Goal: Find contact information: Find contact information

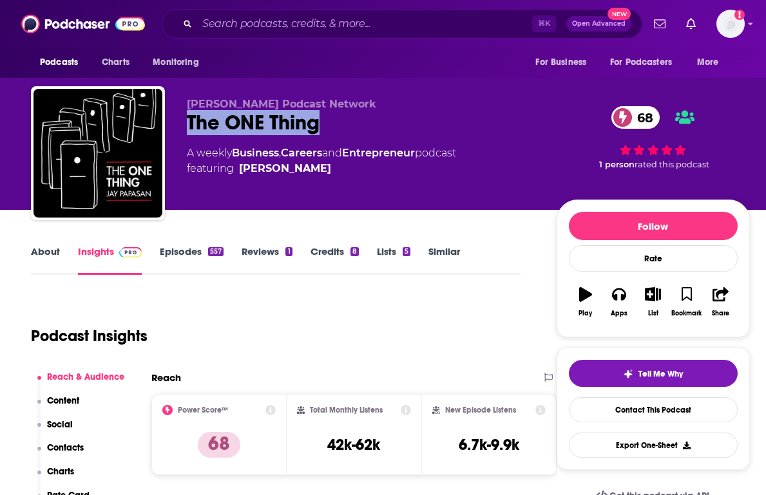
drag, startPoint x: 323, startPoint y: 122, endPoint x: 178, endPoint y: 126, distance: 144.3
click at [179, 126] on div "Keller Podcast Network The ONE Thing 68 A weekly Business , Careers and Entrepr…" at bounding box center [390, 155] width 719 height 139
copy h2 "The ONE Thing"
click at [647, 409] on link "Contact This Podcast" at bounding box center [653, 409] width 169 height 25
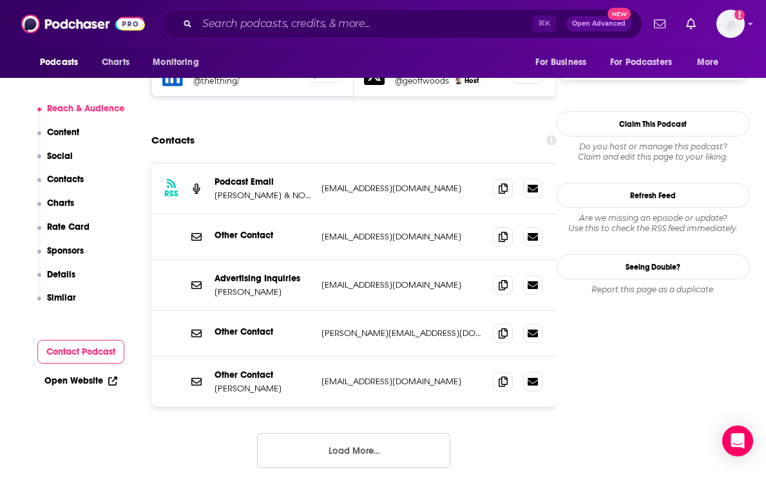
scroll to position [1270, 0]
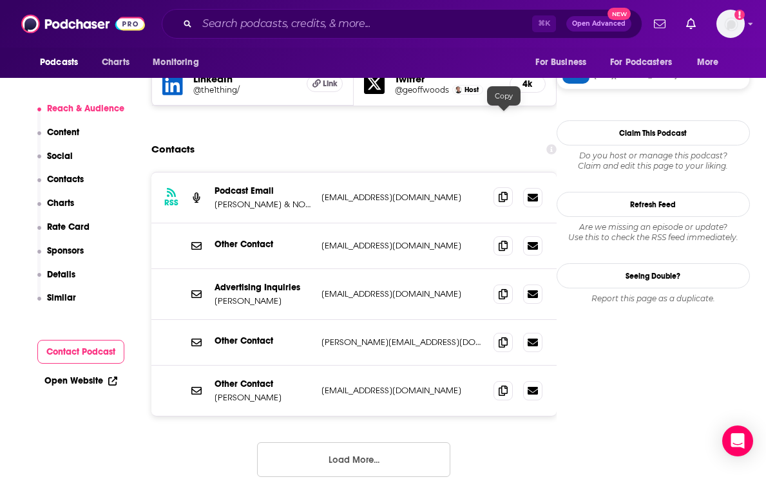
click at [499, 192] on icon at bounding box center [503, 197] width 9 height 10
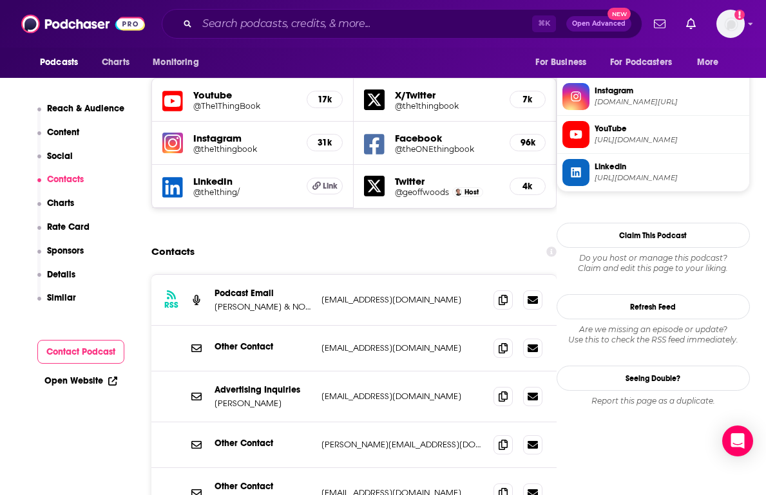
scroll to position [1178, 0]
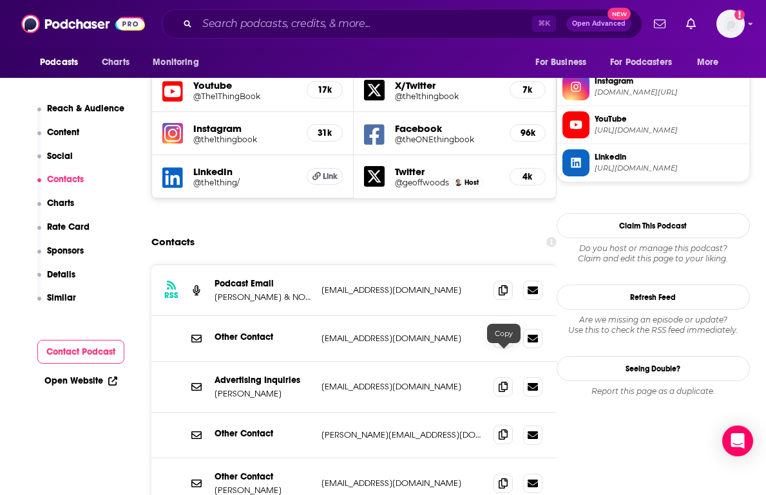
click at [501, 430] on icon at bounding box center [503, 435] width 9 height 10
click at [500, 478] on icon at bounding box center [503, 483] width 9 height 10
click at [503, 473] on span at bounding box center [502, 482] width 19 height 19
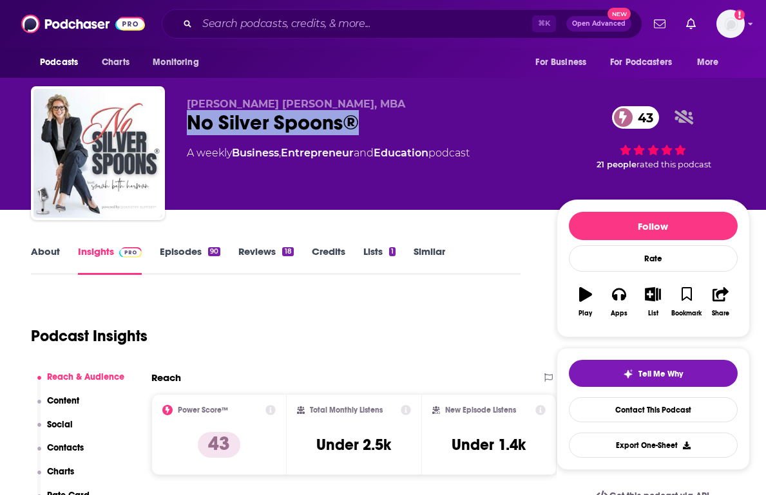
drag, startPoint x: 374, startPoint y: 129, endPoint x: 173, endPoint y: 124, distance: 201.7
click at [173, 124] on div "[PERSON_NAME] [PERSON_NAME], MBA No Silver Spoons® 43 A weekly Business , Entre…" at bounding box center [390, 155] width 719 height 139
copy h2 "No Silver Spoons®"
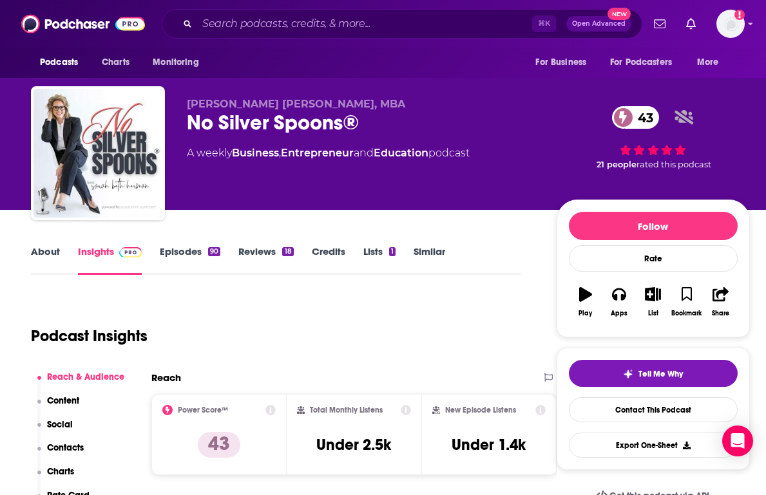
click at [470, 316] on div "Podcast Insights" at bounding box center [270, 329] width 479 height 66
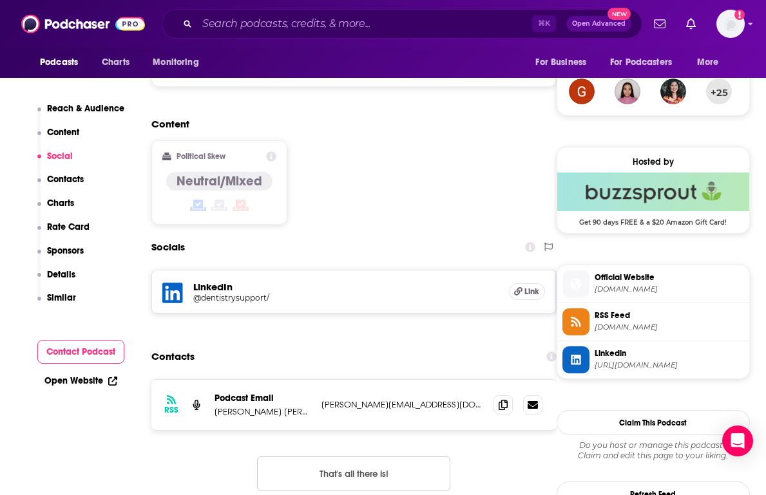
scroll to position [982, 0]
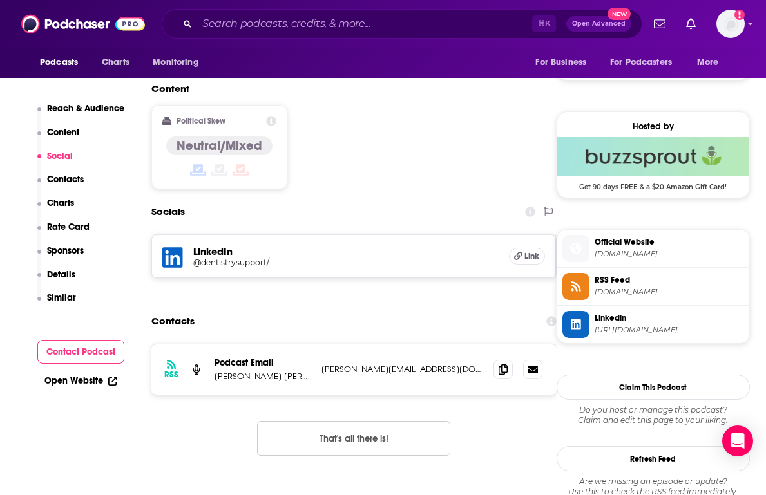
click at [400, 421] on button "That's all there is!" at bounding box center [353, 438] width 193 height 35
click at [505, 359] on span at bounding box center [502, 368] width 19 height 19
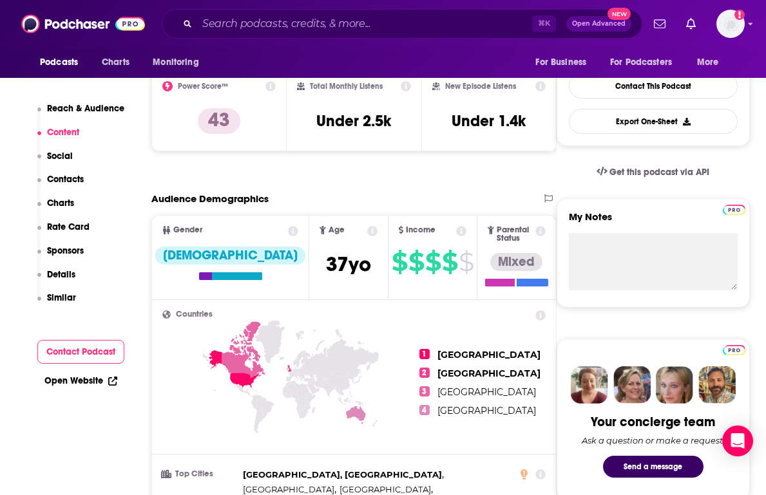
scroll to position [0, 0]
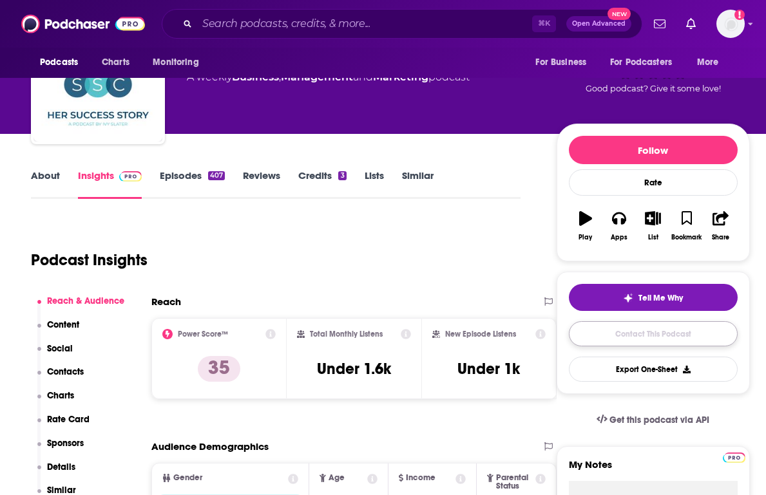
click at [590, 334] on link "Contact This Podcast" at bounding box center [653, 333] width 169 height 25
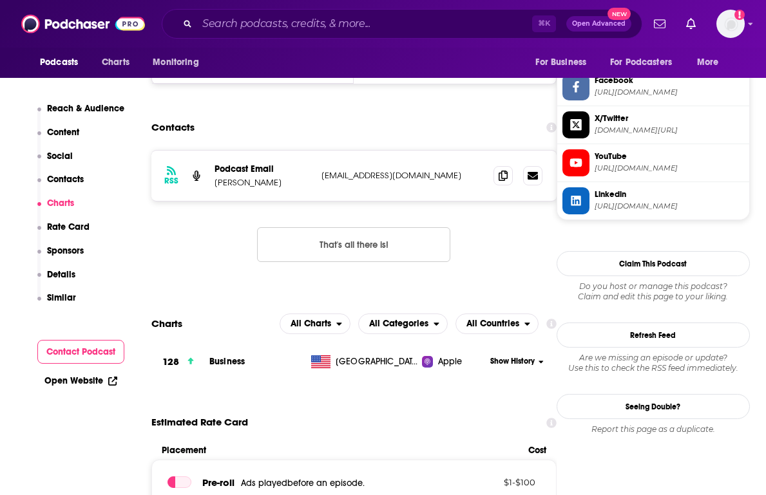
scroll to position [1134, 0]
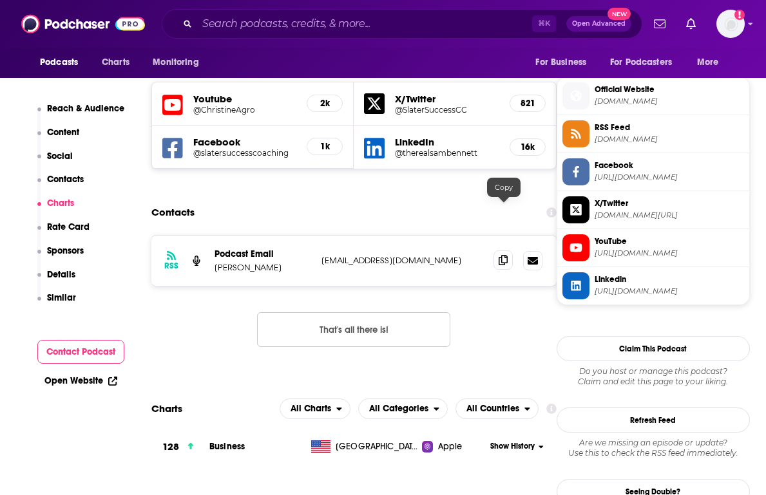
click at [504, 255] on icon at bounding box center [503, 260] width 9 height 10
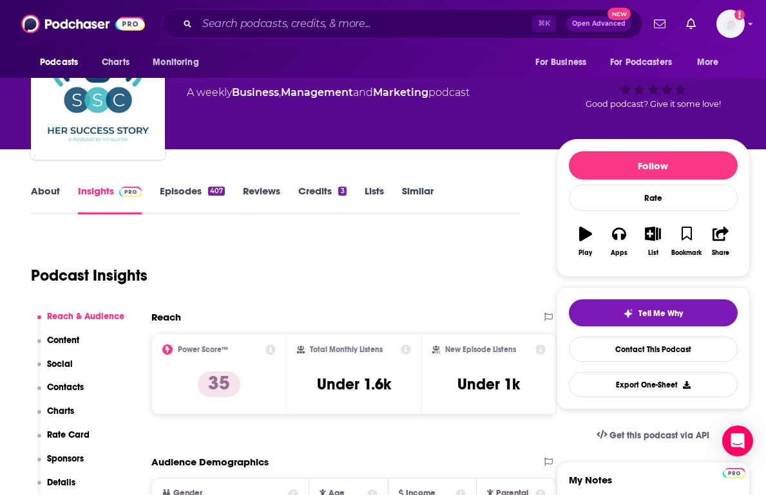
scroll to position [0, 0]
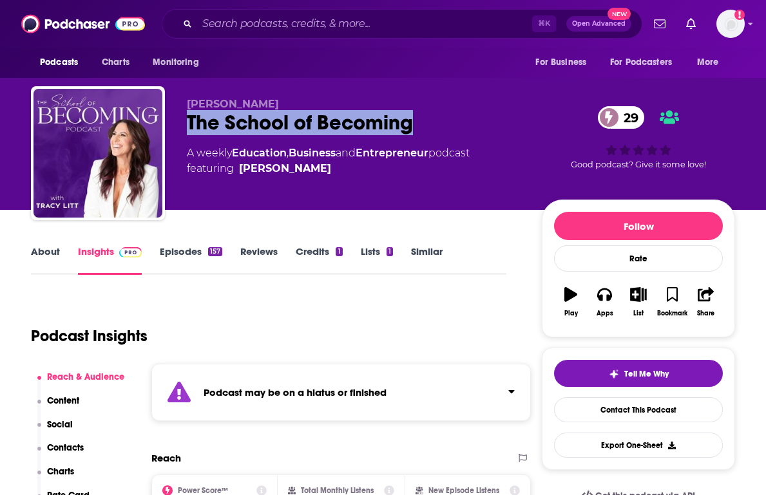
drag, startPoint x: 390, startPoint y: 124, endPoint x: 175, endPoint y: 124, distance: 214.5
click at [175, 124] on div "Tracy Litt The School of Becoming 29 A weekly Education , Business and Entrepre…" at bounding box center [383, 155] width 704 height 139
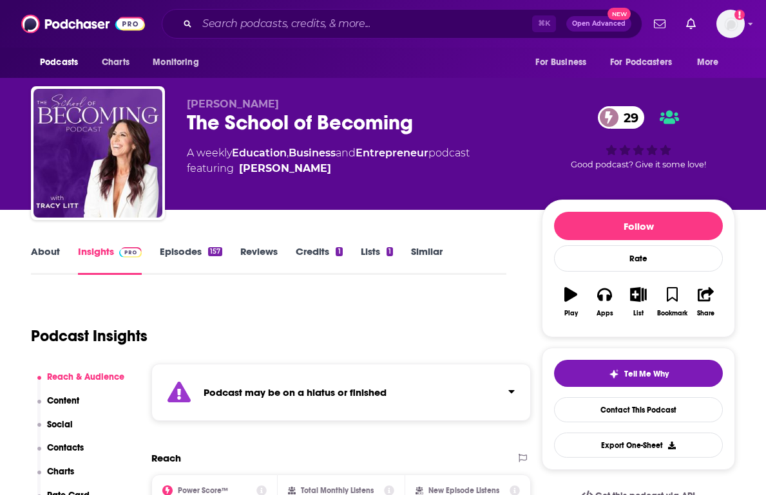
click at [273, 383] on div "Podcast may be on a hiatus or finished" at bounding box center [340, 392] width 379 height 57
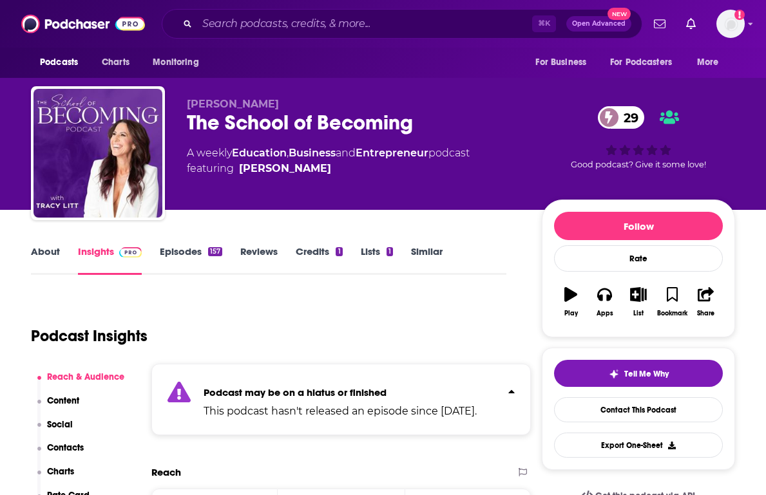
scroll to position [3, 0]
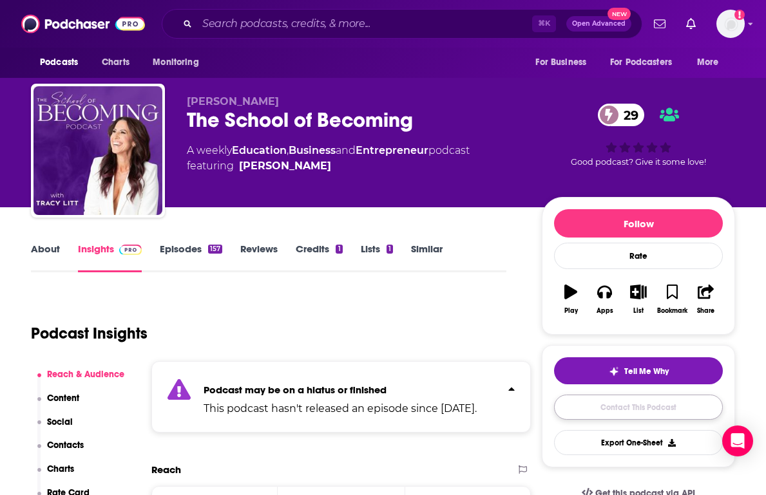
click at [593, 411] on link "Contact This Podcast" at bounding box center [638, 407] width 169 height 25
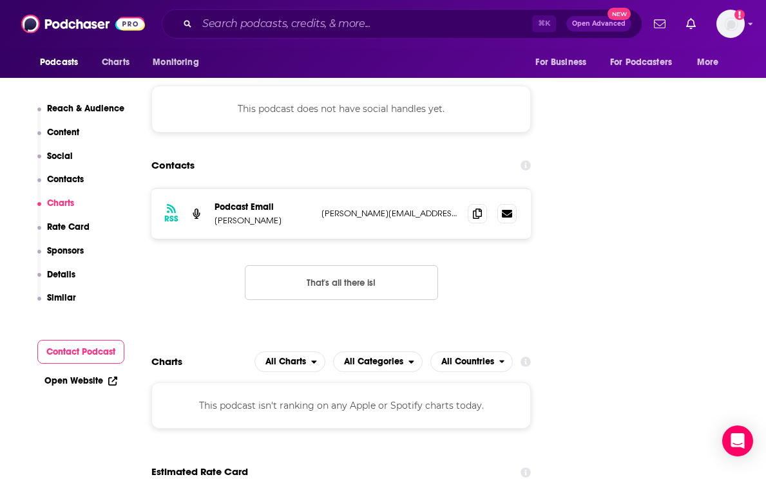
scroll to position [1176, 0]
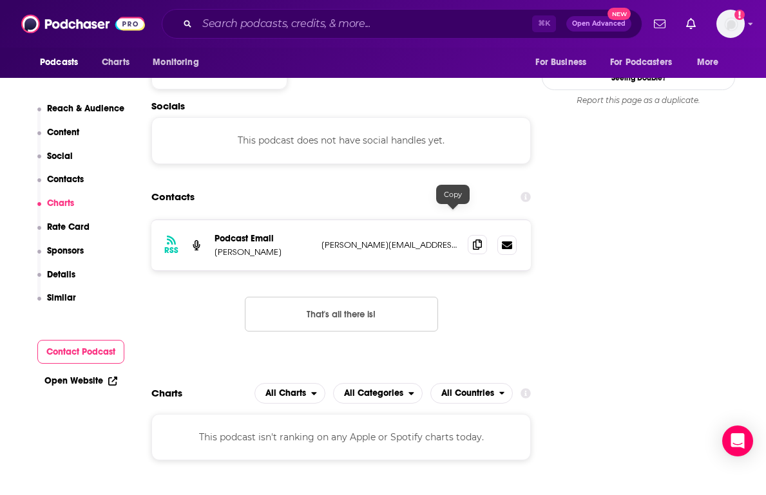
click at [473, 240] on icon at bounding box center [477, 245] width 9 height 10
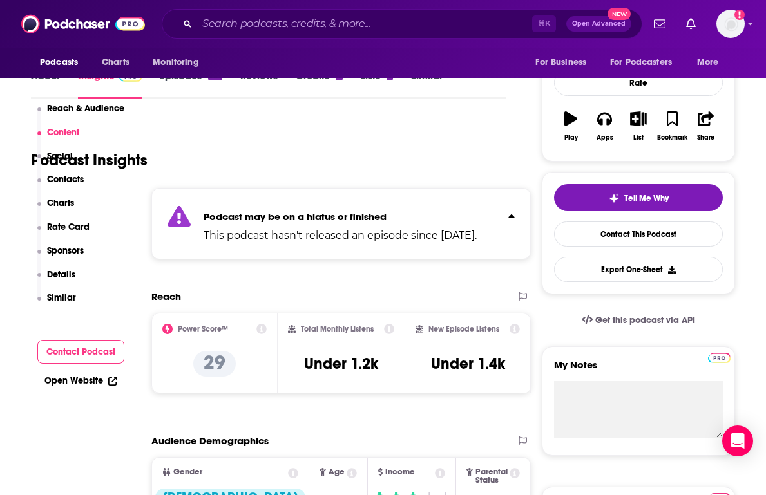
scroll to position [0, 0]
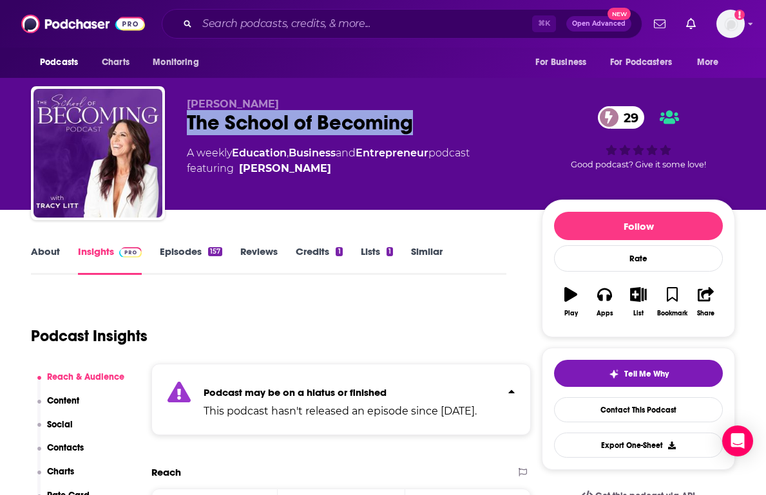
drag, startPoint x: 182, startPoint y: 122, endPoint x: 491, endPoint y: 121, distance: 308.6
click at [491, 121] on div "Tracy Litt The School of Becoming 29 A weekly Education , Business and Entrepre…" at bounding box center [383, 155] width 704 height 139
copy h2 "The School of Becoming"
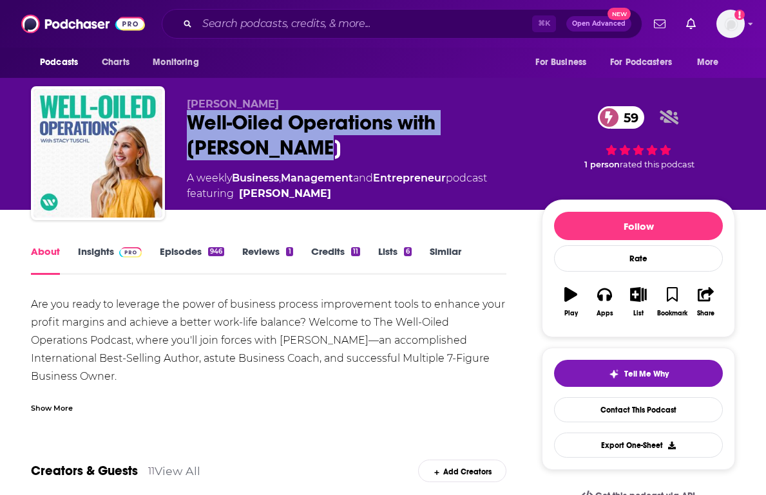
drag, startPoint x: 265, startPoint y: 158, endPoint x: 190, endPoint y: 127, distance: 80.9
click at [190, 127] on div "Well-Oiled Operations with [PERSON_NAME] 59" at bounding box center [354, 135] width 334 height 50
copy h1 "Well-Oiled Operations with [PERSON_NAME]"
click at [623, 420] on link "Contact This Podcast" at bounding box center [638, 409] width 169 height 25
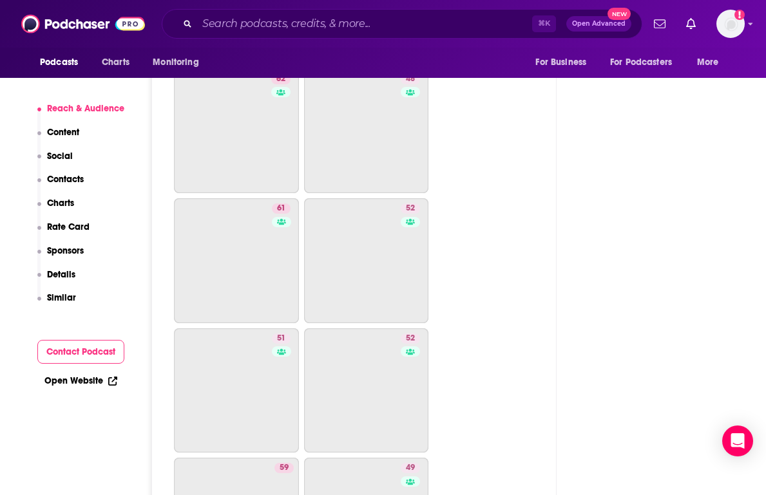
click at [74, 182] on p "Contacts" at bounding box center [65, 179] width 37 height 11
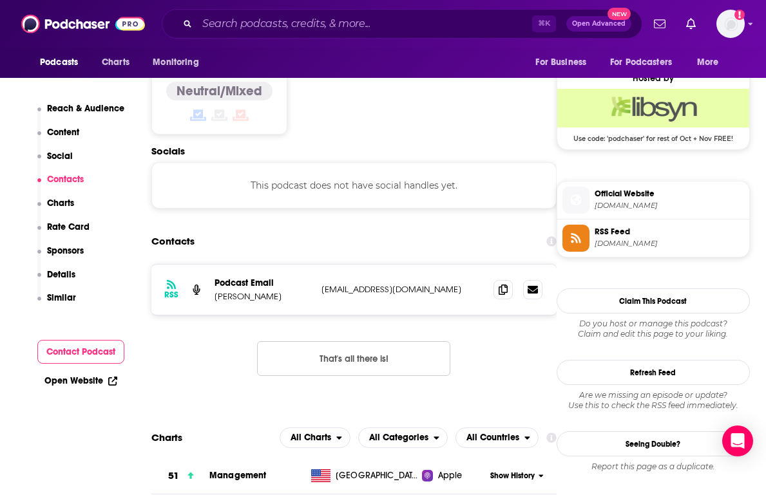
scroll to position [1022, 0]
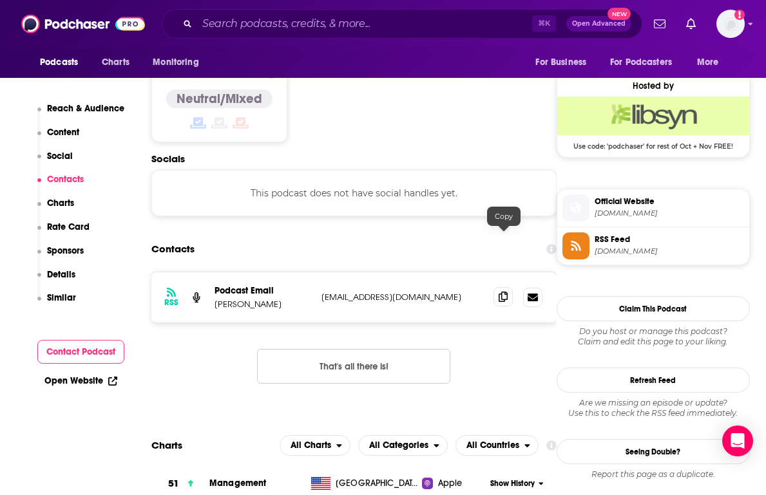
click at [504, 292] on icon at bounding box center [503, 297] width 9 height 10
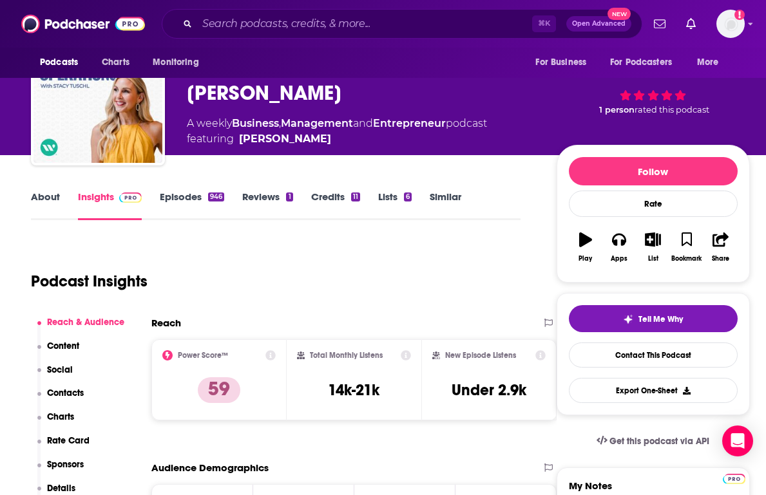
scroll to position [0, 0]
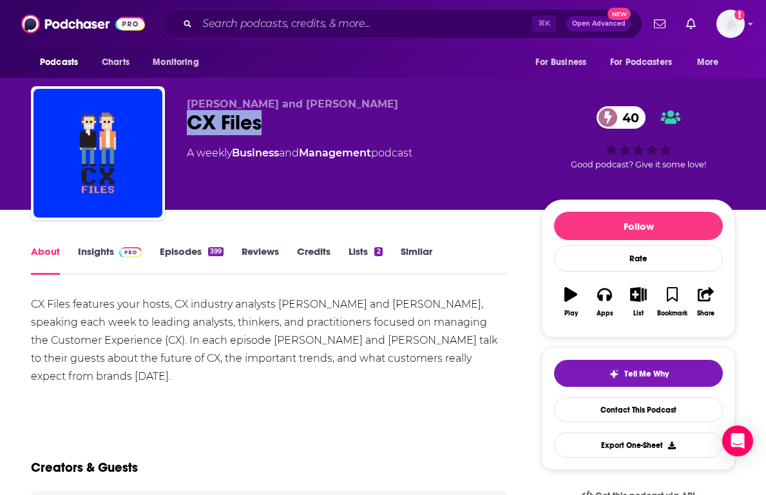
drag, startPoint x: 288, startPoint y: 128, endPoint x: 186, endPoint y: 129, distance: 101.8
click at [186, 129] on div "Mark Hillary and Peter Ryan CX Files 40 A weekly Business and Management podcas…" at bounding box center [383, 155] width 704 height 139
copy h1 "CX Files"
click at [611, 405] on link "Contact This Podcast" at bounding box center [638, 409] width 169 height 25
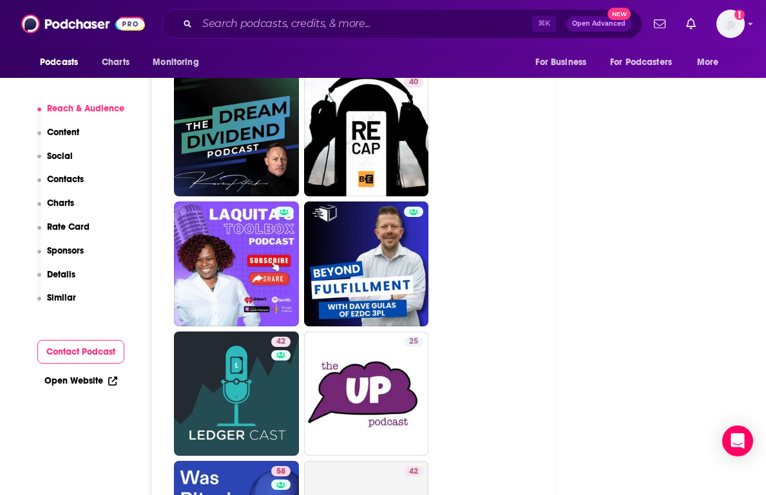
click at [55, 177] on p "Contacts" at bounding box center [65, 179] width 37 height 11
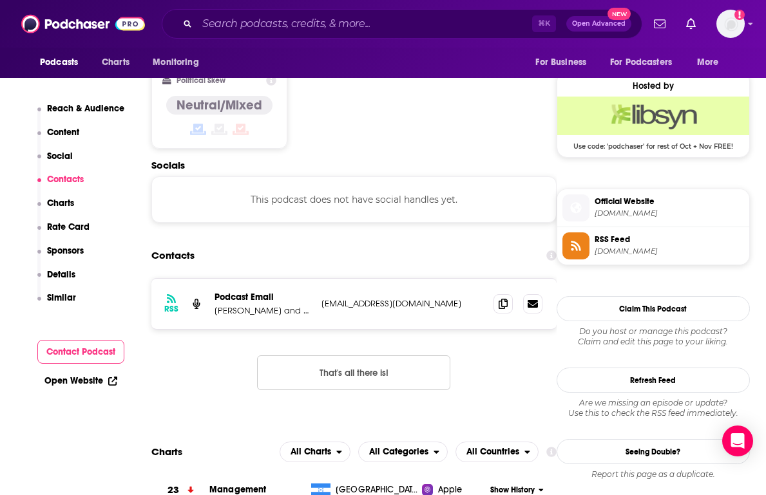
scroll to position [1022, 0]
click at [508, 298] on icon at bounding box center [503, 303] width 9 height 10
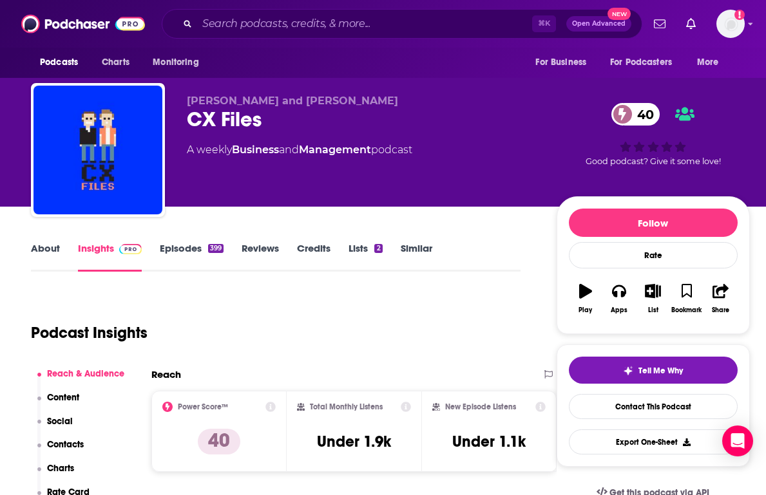
scroll to position [0, 0]
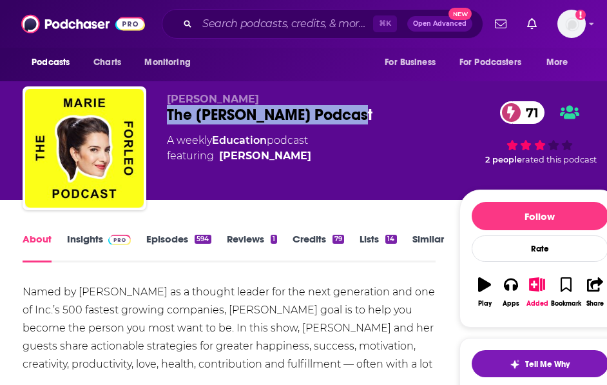
drag, startPoint x: 354, startPoint y: 113, endPoint x: 151, endPoint y: 111, distance: 202.9
click at [151, 111] on div "[PERSON_NAME] The [PERSON_NAME] Podcast 71 A weekly Education podcast featuring…" at bounding box center [321, 150] width 597 height 129
drag, startPoint x: 365, startPoint y: 116, endPoint x: 150, endPoint y: 113, distance: 215.2
click at [150, 114] on div "[PERSON_NAME] The [PERSON_NAME] Podcast 71 A weekly Education podcast featuring…" at bounding box center [321, 150] width 597 height 129
copy h1 "The [PERSON_NAME] Podcast"
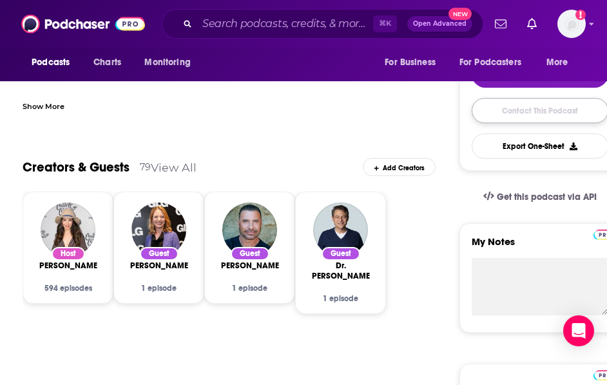
click at [508, 115] on link "Contact This Podcast" at bounding box center [540, 110] width 137 height 25
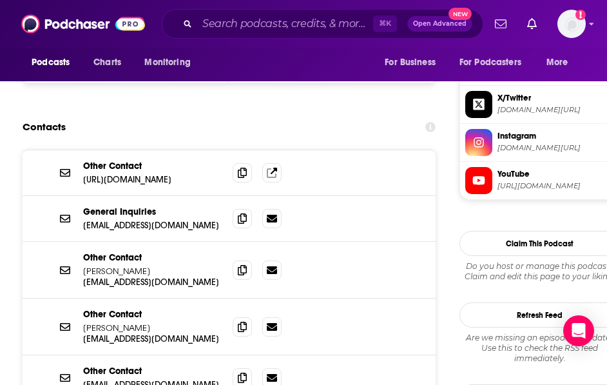
scroll to position [1234, 0]
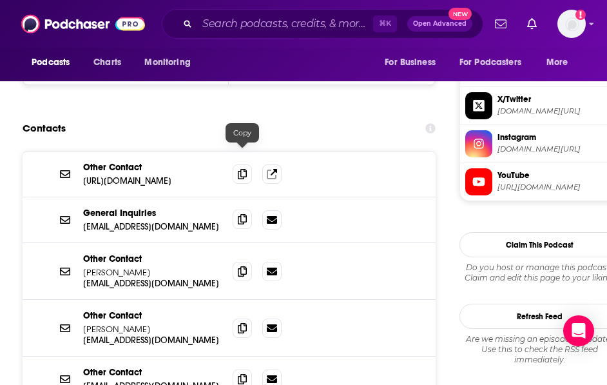
click at [244, 214] on icon at bounding box center [242, 219] width 9 height 10
click at [240, 214] on icon at bounding box center [242, 219] width 9 height 10
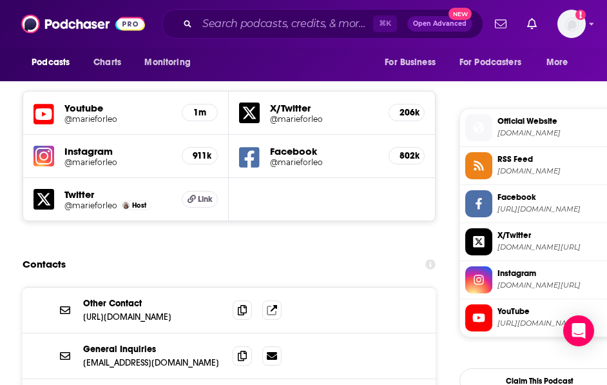
scroll to position [1093, 0]
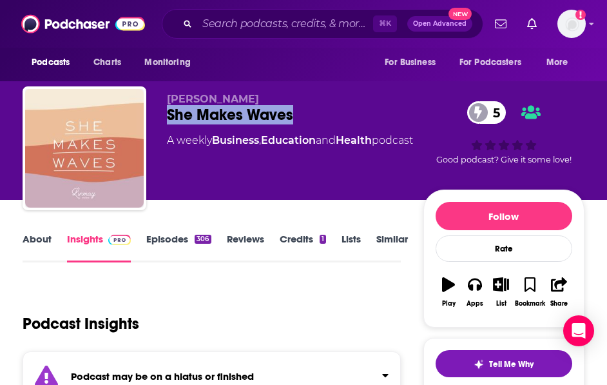
drag, startPoint x: 296, startPoint y: 117, endPoint x: 167, endPoint y: 120, distance: 128.9
click at [167, 120] on div "She Makes Waves 5" at bounding box center [295, 114] width 256 height 19
copy h2 "She Makes Waves"
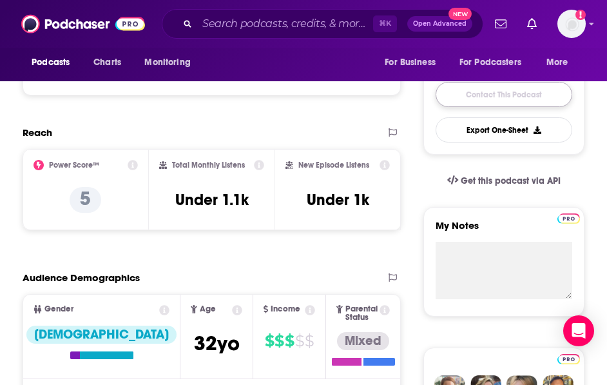
click at [476, 90] on link "Contact This Podcast" at bounding box center [503, 94] width 137 height 25
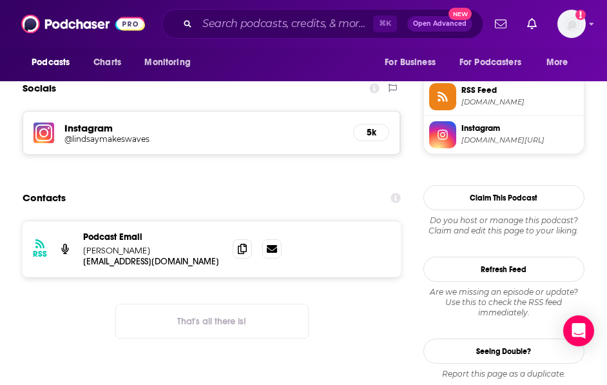
scroll to position [1163, 0]
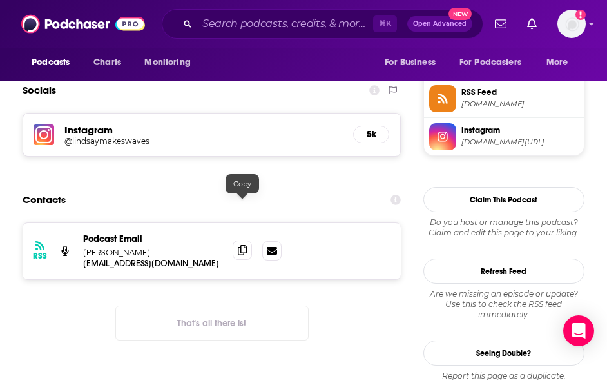
click at [243, 245] on icon at bounding box center [242, 250] width 9 height 10
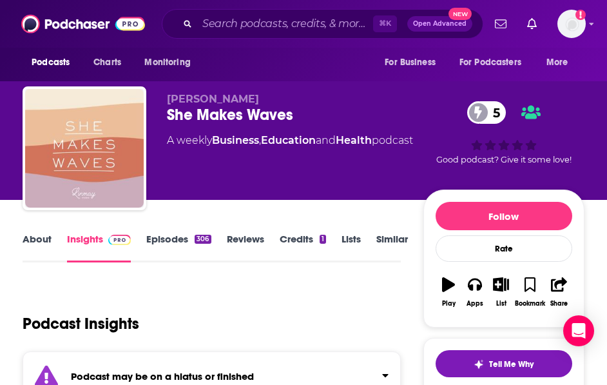
scroll to position [197, 0]
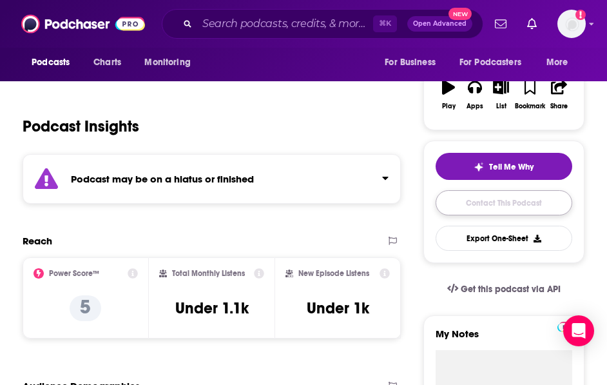
click at [482, 207] on link "Contact This Podcast" at bounding box center [503, 202] width 137 height 25
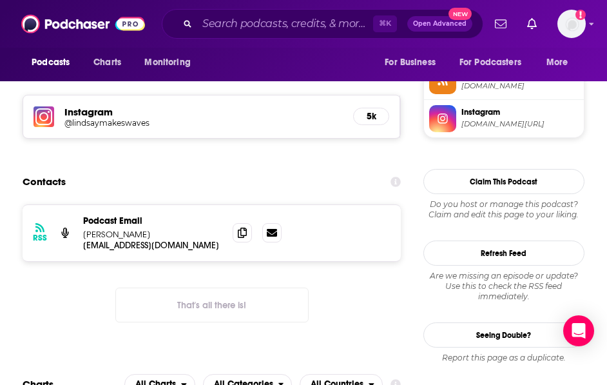
scroll to position [1111, 0]
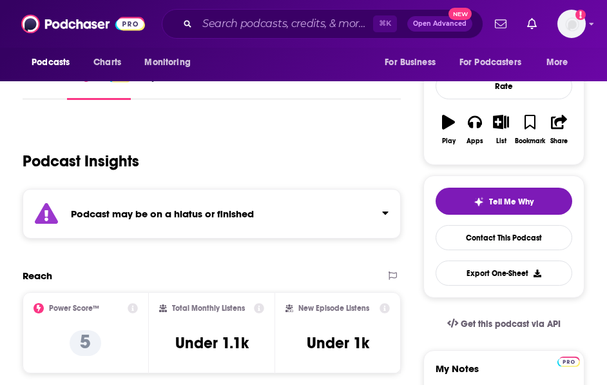
scroll to position [228, 0]
